Goal: Transaction & Acquisition: Purchase product/service

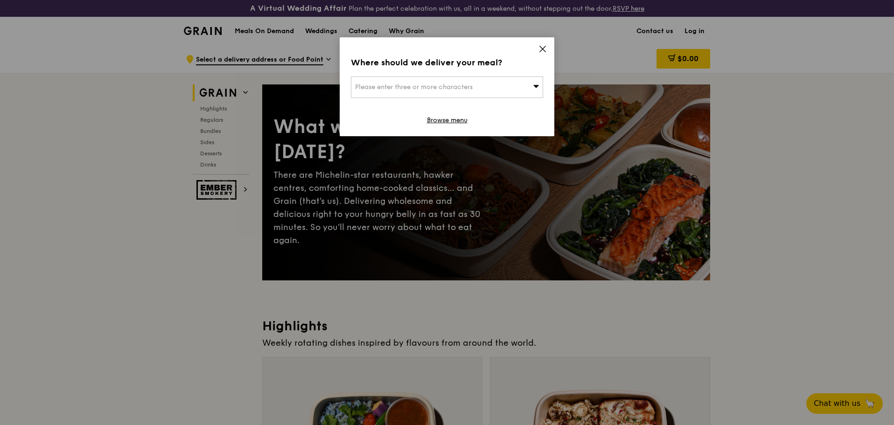
click at [497, 78] on div "Please enter three or more characters" at bounding box center [447, 87] width 192 height 21
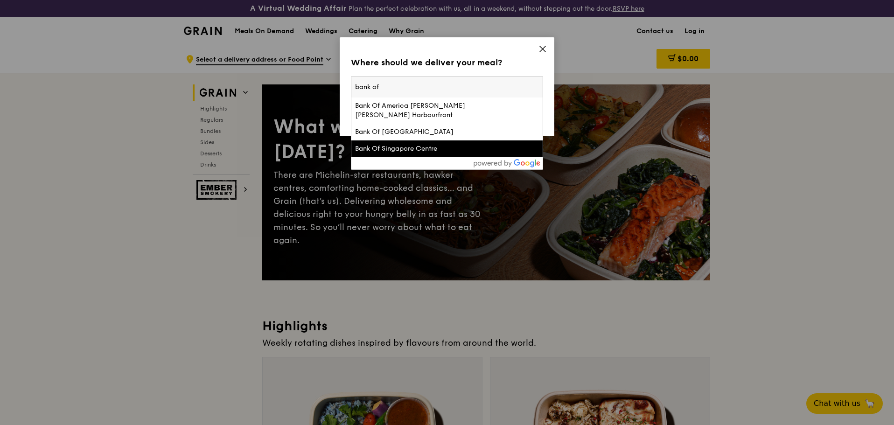
type input "bank of"
click at [432, 147] on div "Bank Of Singapore Centre" at bounding box center [424, 148] width 138 height 9
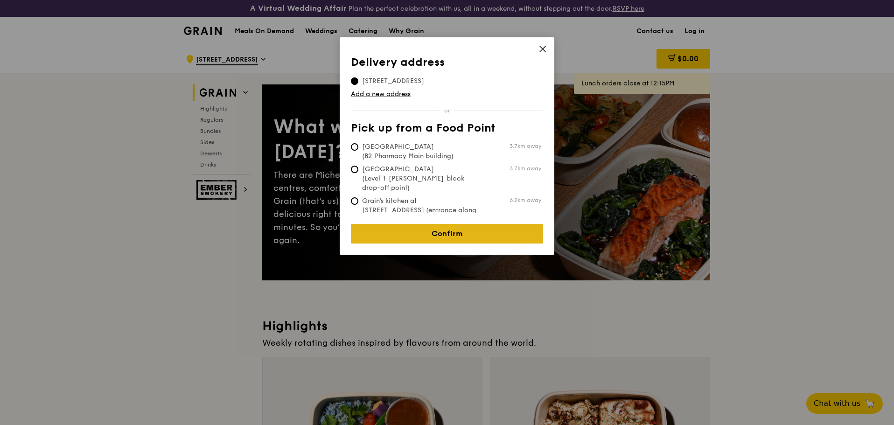
click at [465, 228] on link "Confirm" at bounding box center [447, 234] width 192 height 20
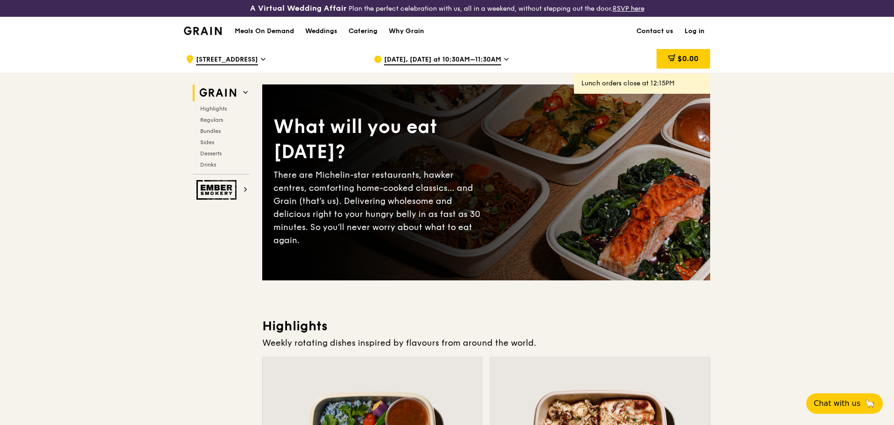
click at [468, 61] on span "[DATE], [DATE] at 10:30AM–11:30AM" at bounding box center [442, 60] width 117 height 10
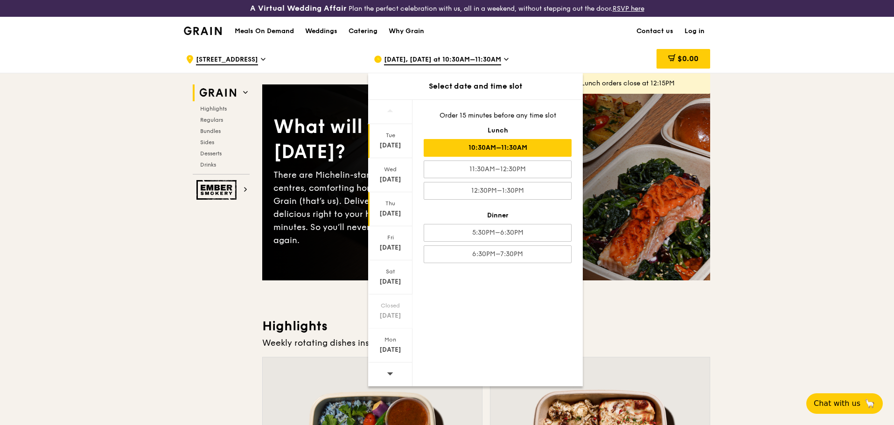
click at [389, 206] on div "Thu" at bounding box center [391, 203] width 42 height 7
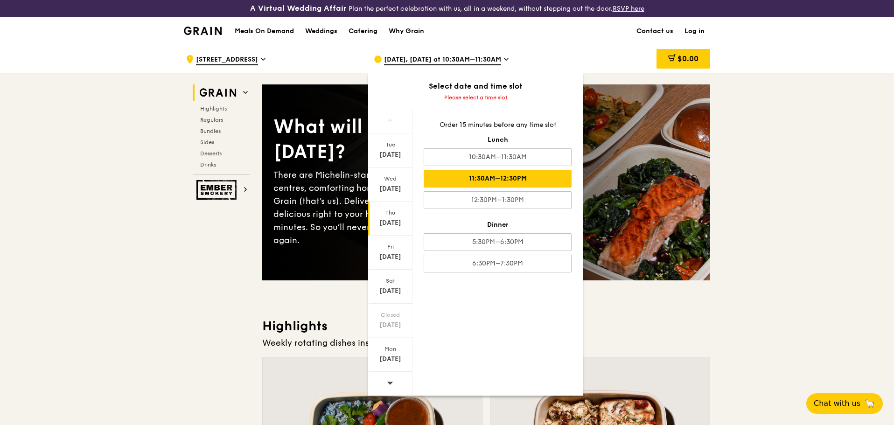
click at [466, 178] on div "11:30AM–12:30PM" at bounding box center [498, 179] width 148 height 18
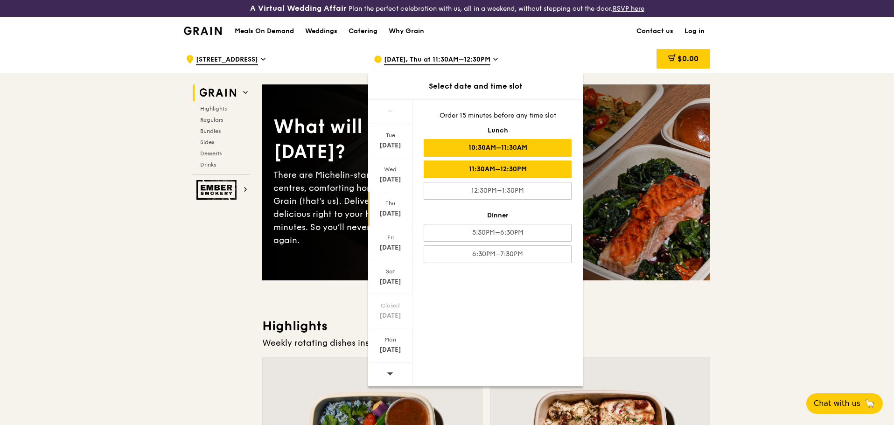
click at [492, 144] on div "10:30AM–11:30AM" at bounding box center [498, 148] width 148 height 18
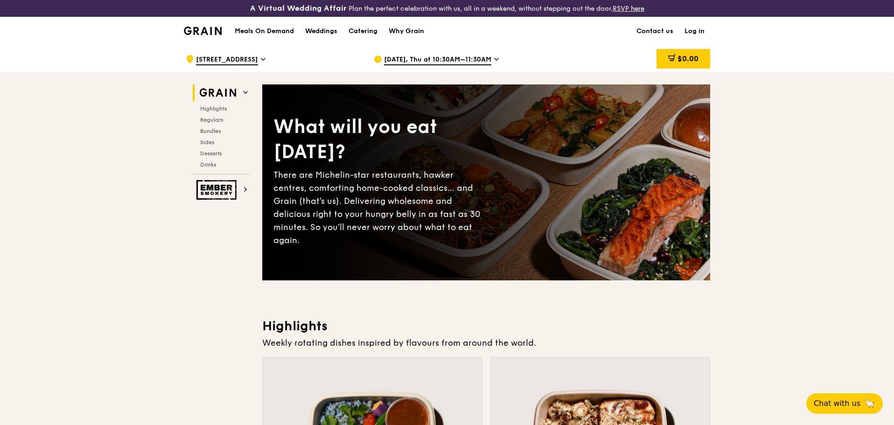
click at [701, 33] on link "Log in" at bounding box center [694, 31] width 31 height 28
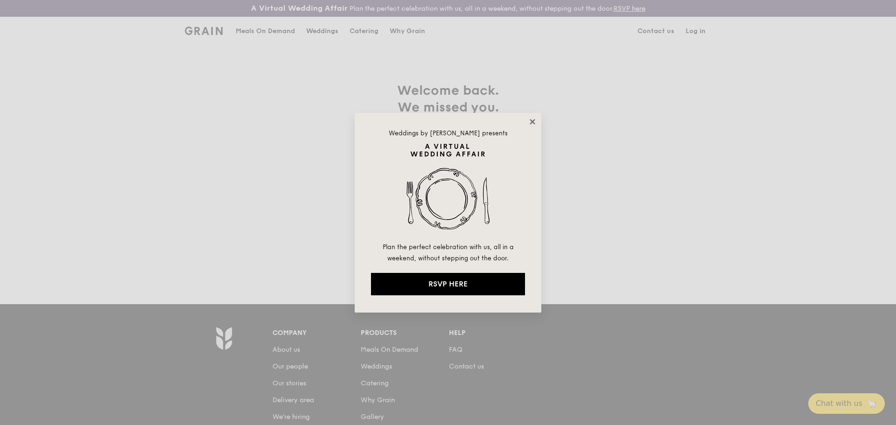
click at [533, 121] on icon at bounding box center [532, 121] width 5 height 5
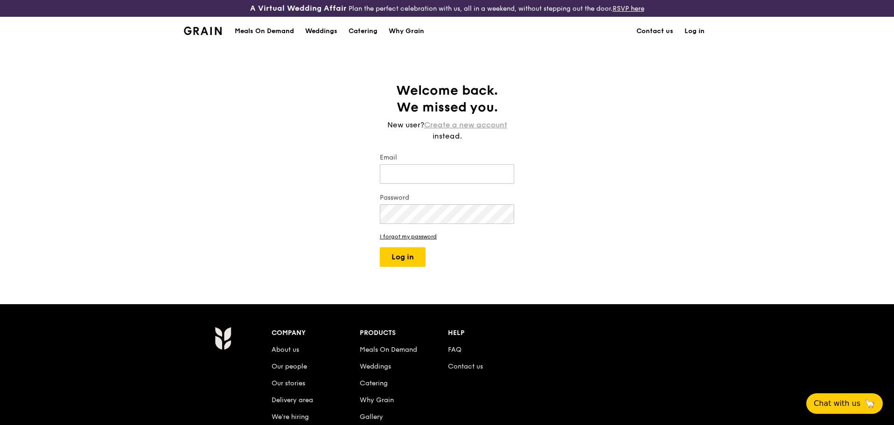
click at [470, 130] on link "Create a new account" at bounding box center [465, 124] width 83 height 11
